Goal: Information Seeking & Learning: Find specific fact

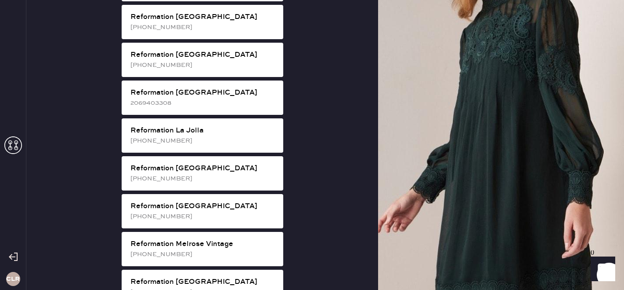
scroll to position [746, 0]
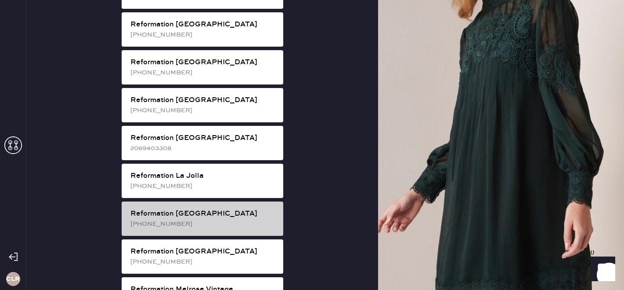
click at [208, 219] on div "[PHONE_NUMBER]" at bounding box center [203, 224] width 146 height 10
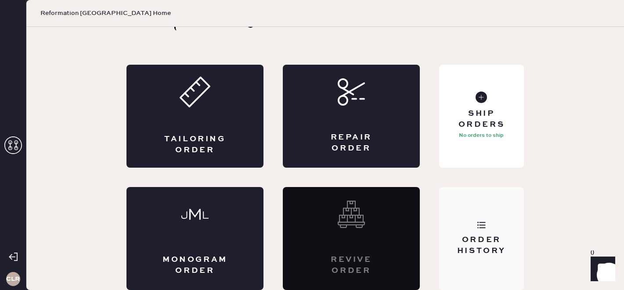
click at [505, 245] on div "Order History" at bounding box center [481, 245] width 71 height 22
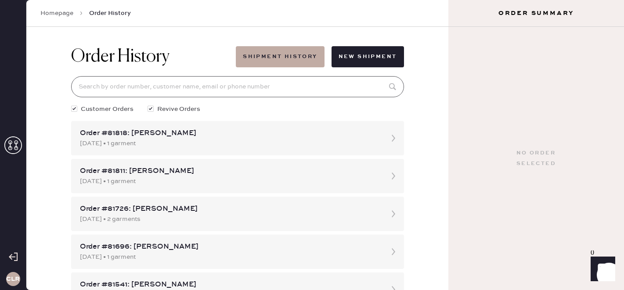
click at [195, 83] on input at bounding box center [237, 86] width 333 height 21
paste input "81135"
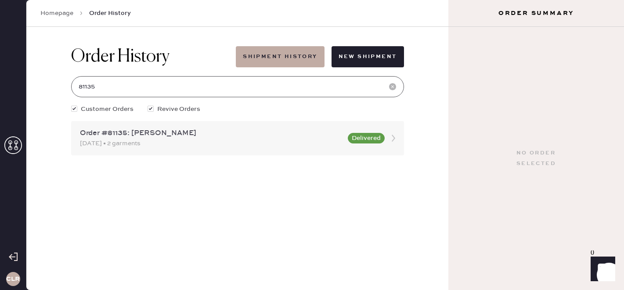
type input "81135"
click at [138, 152] on div "Order #81135: [PERSON_NAME] [DATE] • 2 garments Delivered" at bounding box center [237, 138] width 333 height 34
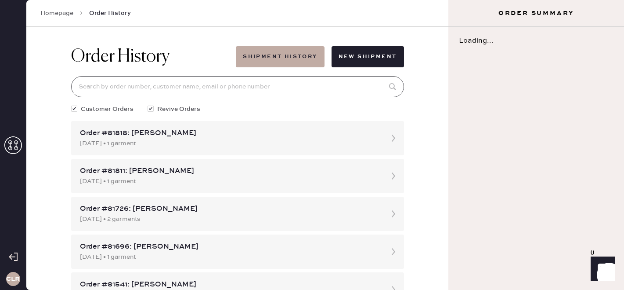
click at [143, 93] on input at bounding box center [237, 86] width 333 height 21
paste input "81135"
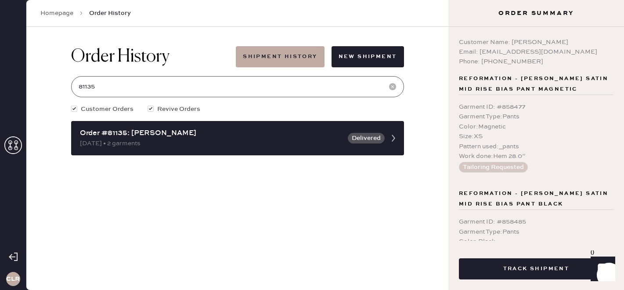
type input "81135"
drag, startPoint x: 510, startPoint y: 41, endPoint x: 590, endPoint y: 41, distance: 79.5
click at [590, 41] on div "Customer Name: [PERSON_NAME]" at bounding box center [536, 42] width 155 height 10
copy div "[PERSON_NAME]"
drag, startPoint x: 512, startPoint y: 40, endPoint x: 560, endPoint y: 41, distance: 47.9
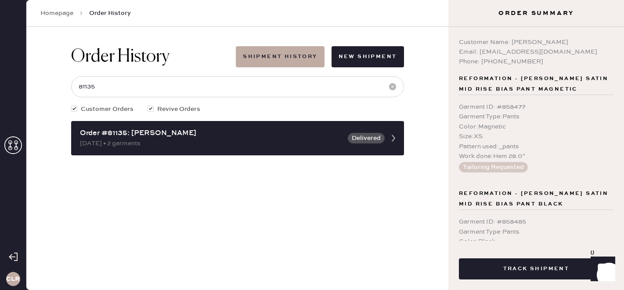
click at [560, 41] on div "Customer Name: [PERSON_NAME]" at bounding box center [536, 42] width 155 height 10
click at [537, 40] on div "Customer Name: [PERSON_NAME]" at bounding box center [536, 42] width 155 height 10
copy div "[PERSON_NAME]"
drag, startPoint x: 511, startPoint y: 42, endPoint x: 603, endPoint y: 42, distance: 91.8
click at [603, 42] on div "Customer Name: [PERSON_NAME]" at bounding box center [536, 42] width 155 height 10
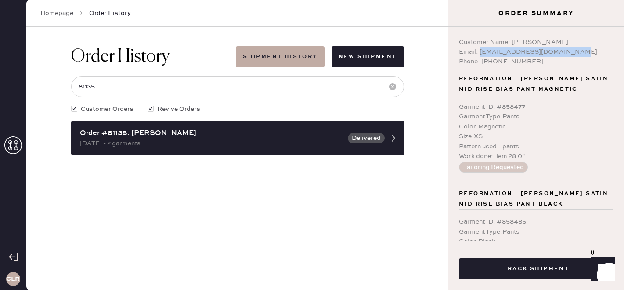
copy div "[EMAIL_ADDRESS][DOMAIN_NAME]"
drag, startPoint x: 480, startPoint y: 52, endPoint x: 625, endPoint y: 47, distance: 145.0
click at [624, 47] on html "Layer 1 Layer 1 CLR Homepage Order History Order History Shipment History New S…" at bounding box center [312, 145] width 624 height 290
